Goal: Download file/media: Obtain a digital file from the website

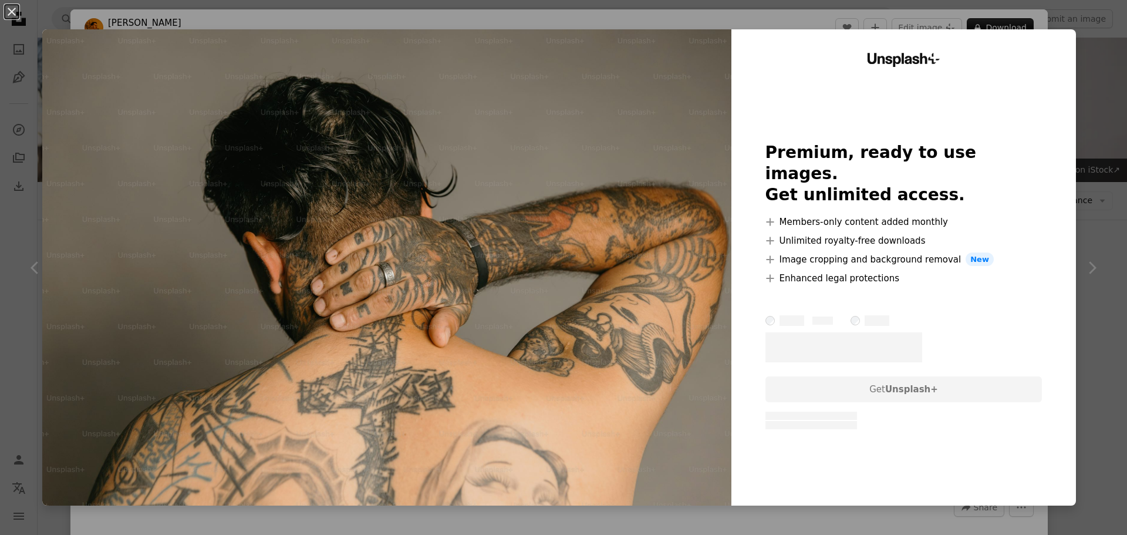
scroll to position [1174, 0]
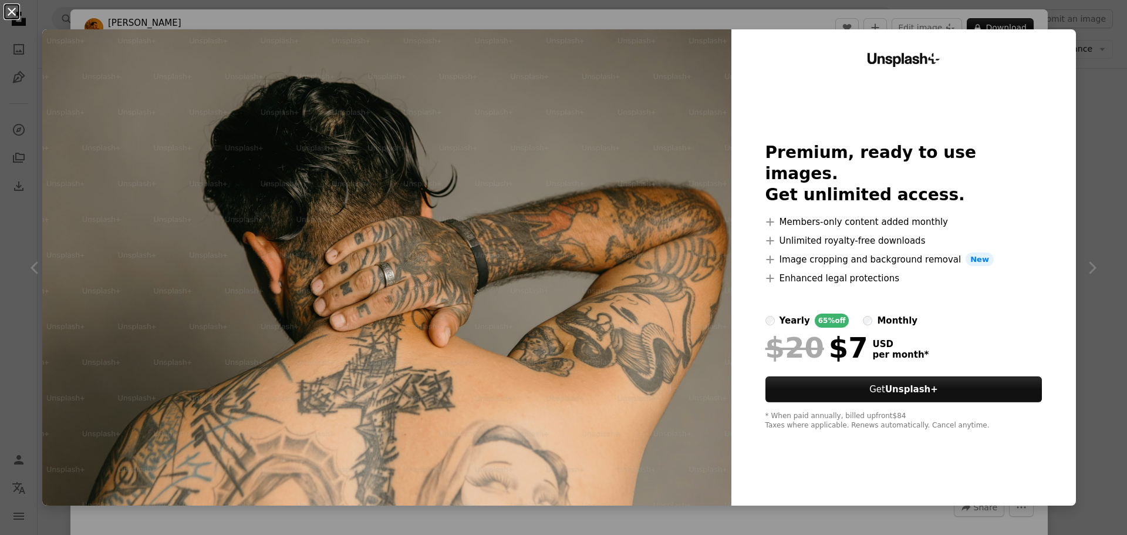
click at [7, 9] on button "An X shape" at bounding box center [12, 12] width 14 height 14
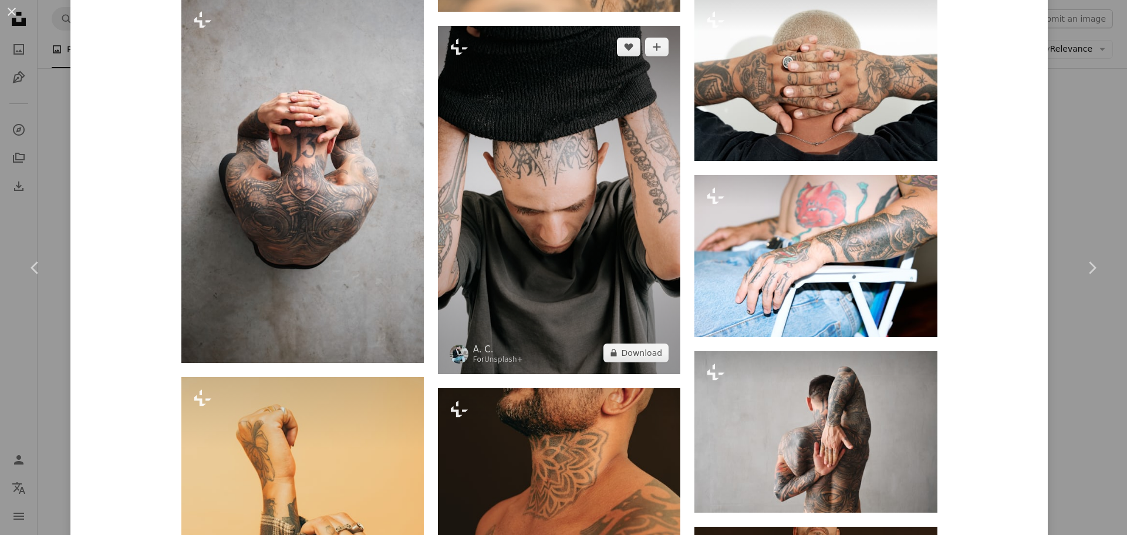
scroll to position [1350, 0]
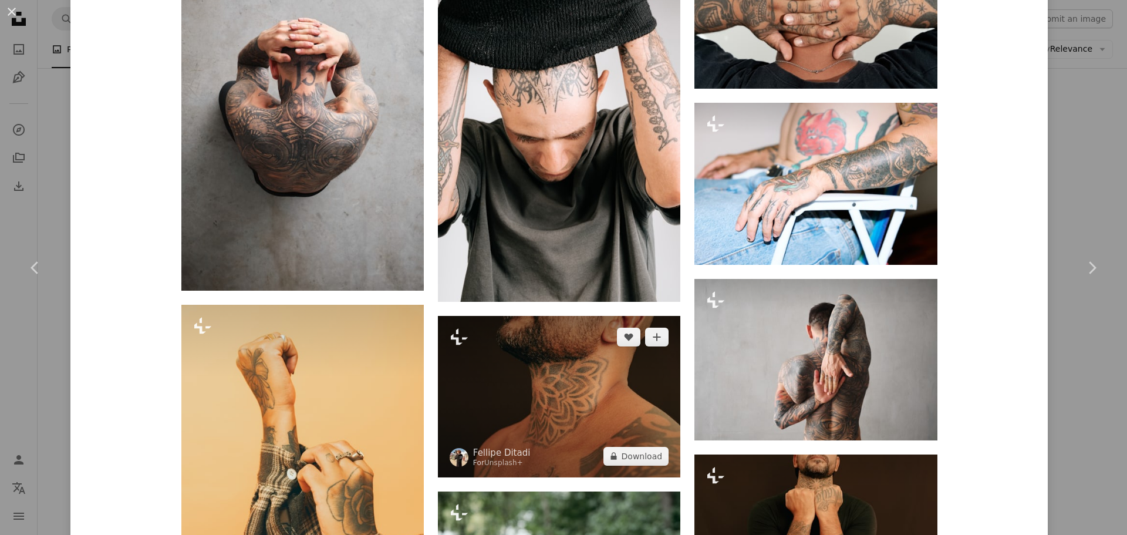
click at [579, 385] on img at bounding box center [559, 396] width 242 height 161
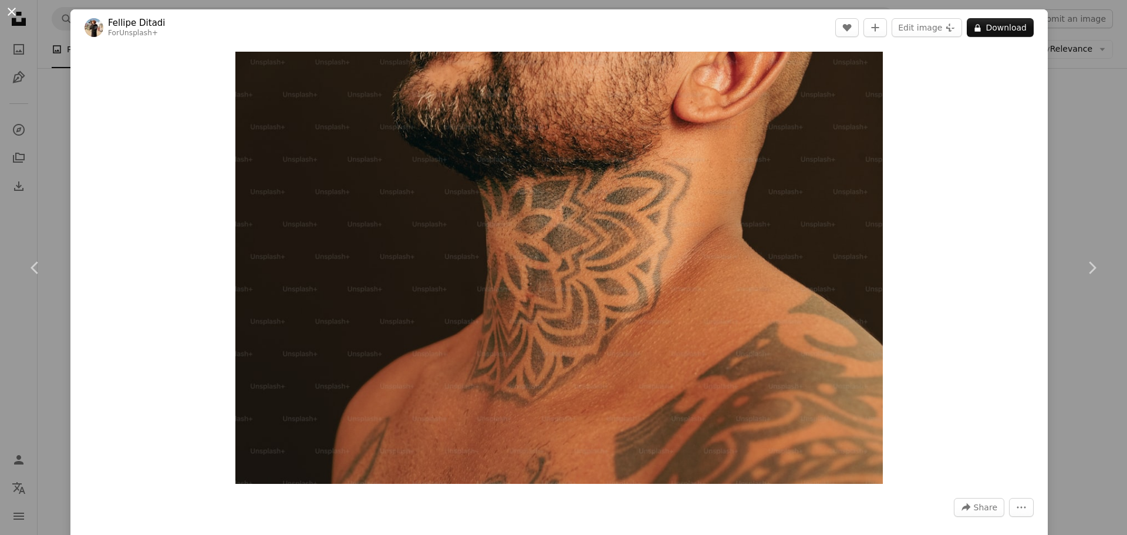
click at [13, 13] on button "An X shape" at bounding box center [12, 12] width 14 height 14
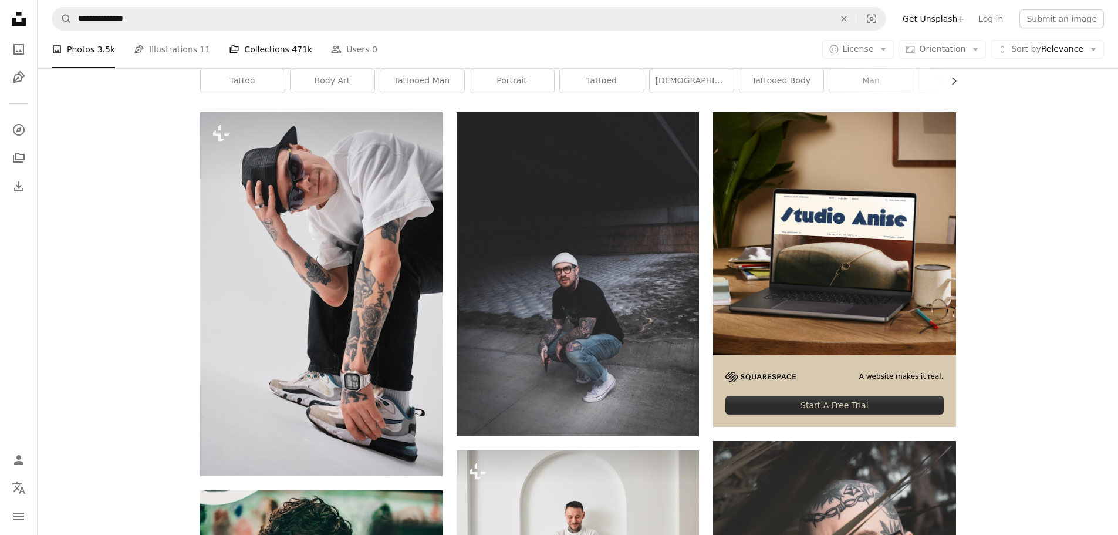
scroll to position [176, 0]
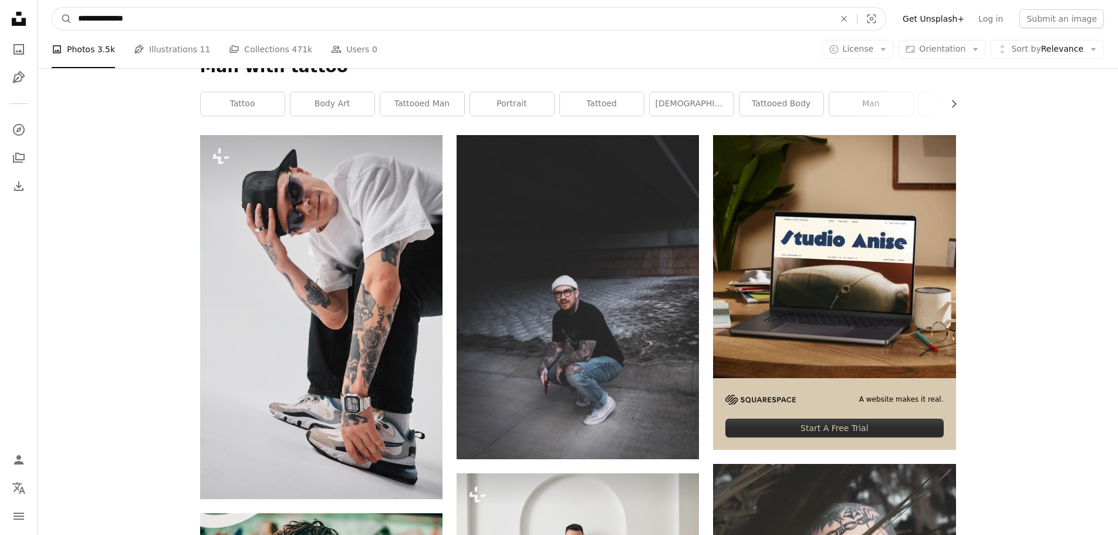
drag, startPoint x: 238, startPoint y: 22, endPoint x: 25, endPoint y: 18, distance: 212.5
paste input "Find visuals sitewide"
type input "**********"
click at [52, 8] on button "A magnifying glass" at bounding box center [62, 19] width 20 height 22
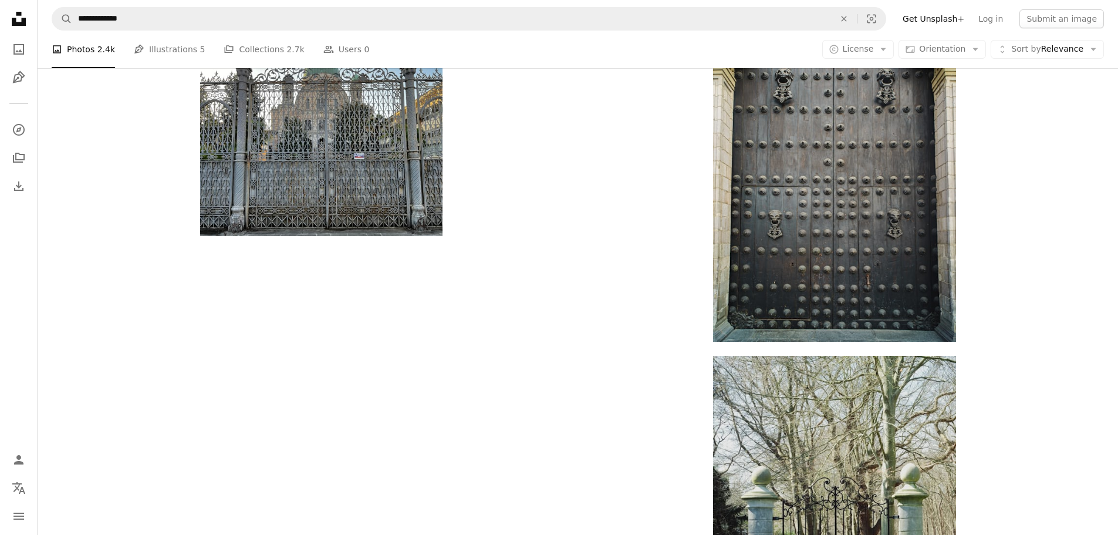
scroll to position [1644, 0]
